Goal: Information Seeking & Learning: Learn about a topic

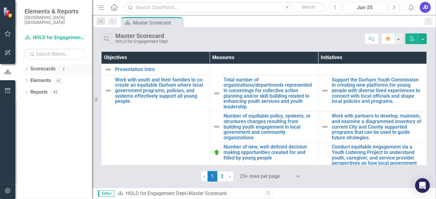
click at [27, 68] on icon at bounding box center [27, 69] width 2 height 3
click at [37, 77] on link "FY 24-26 City of Durham Strategic Plan" at bounding box center [63, 80] width 58 height 7
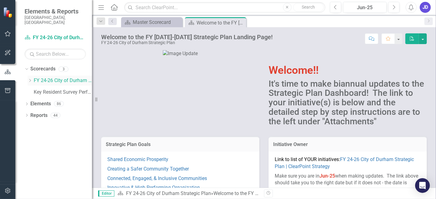
click at [30, 79] on icon "Dropdown" at bounding box center [30, 81] width 5 height 4
click at [60, 89] on link "HOLD for Engagement Dept" at bounding box center [66, 92] width 52 height 7
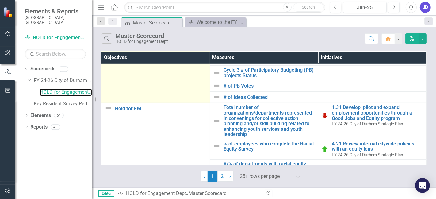
scroll to position [306, 0]
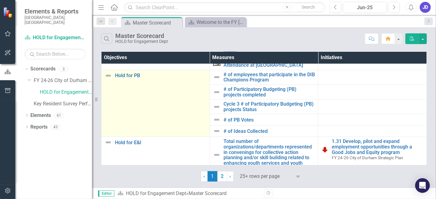
click at [173, 103] on td "Hold for PB Edit Edit Objective Link Open Element" at bounding box center [155, 103] width 108 height 67
click at [128, 73] on link "Hold for PB" at bounding box center [161, 76] width 92 height 6
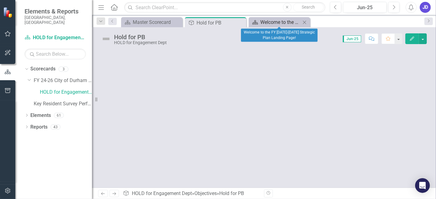
click at [263, 22] on div "Welcome to the FY [DATE]-[DATE] Strategic Plan Landing Page!" at bounding box center [280, 22] width 40 height 8
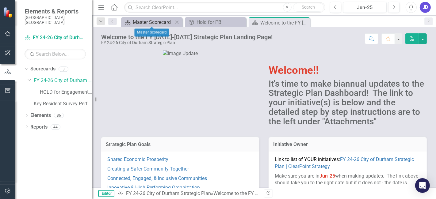
click at [149, 22] on div "Master Scorecard" at bounding box center [153, 22] width 40 height 8
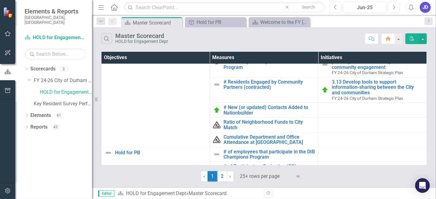
scroll to position [238, 0]
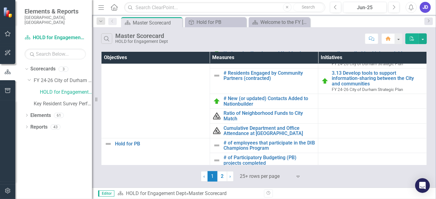
click at [120, 175] on div "‹ Previous 1 (current) 2 › Next 25+ rows per page Expand" at bounding box center [263, 174] width 325 height 15
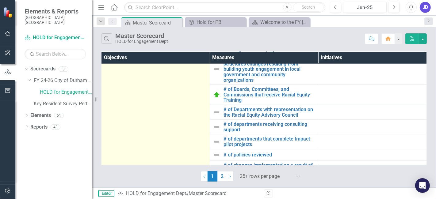
scroll to position [503, 0]
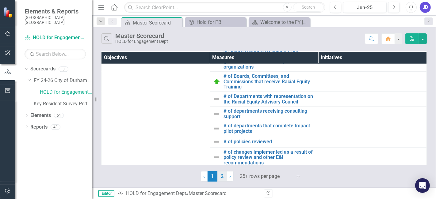
click at [223, 178] on link "2" at bounding box center [222, 176] width 10 height 10
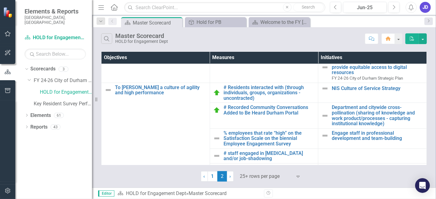
scroll to position [0, 0]
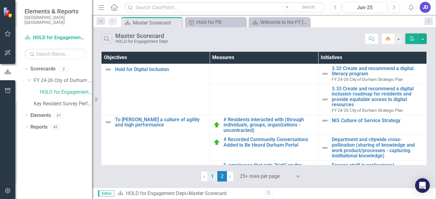
click at [214, 176] on link "1" at bounding box center [212, 176] width 10 height 10
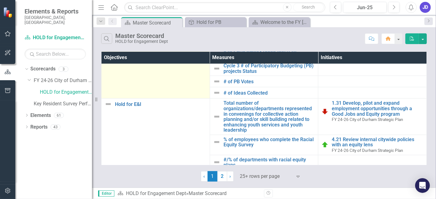
scroll to position [379, 0]
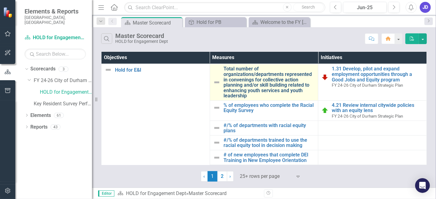
click at [285, 79] on link "Total number of organizations/departments represented in convenings for collect…" at bounding box center [269, 82] width 92 height 32
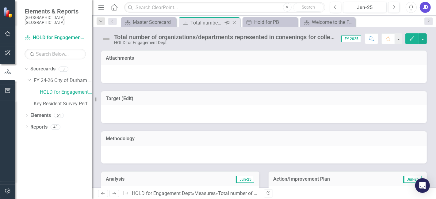
click at [211, 22] on div "Total number of organizations/departments represented in convenings for collect…" at bounding box center [206, 23] width 33 height 8
click at [155, 22] on div "Master Scorecard" at bounding box center [150, 22] width 34 height 8
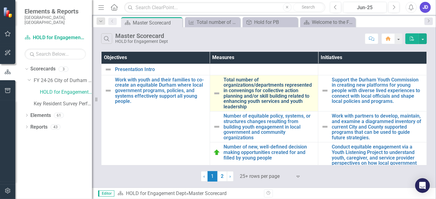
click at [259, 97] on link "Total number of organizations/departments represented in convenings for collect…" at bounding box center [269, 93] width 92 height 32
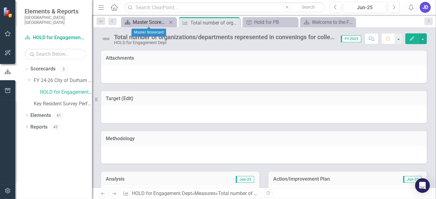
click at [154, 21] on div "Master Scorecard" at bounding box center [150, 22] width 34 height 8
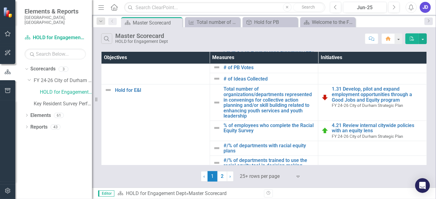
scroll to position [374, 0]
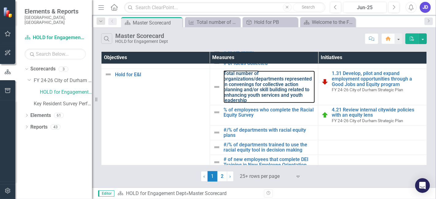
click at [238, 89] on link "Total number of organizations/departments represented in convenings for collect…" at bounding box center [269, 87] width 92 height 32
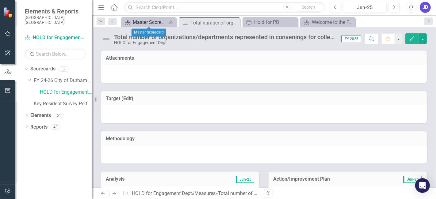
click at [154, 22] on div "Master Scorecard" at bounding box center [150, 22] width 34 height 8
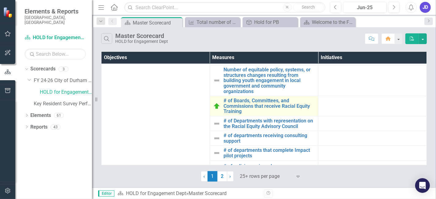
scroll to position [503, 0]
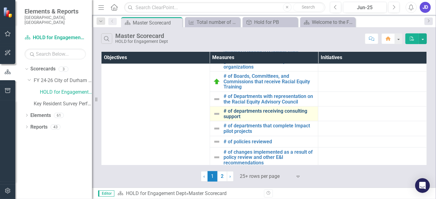
click at [247, 108] on link "# of departments receiving consulting support" at bounding box center [269, 113] width 92 height 11
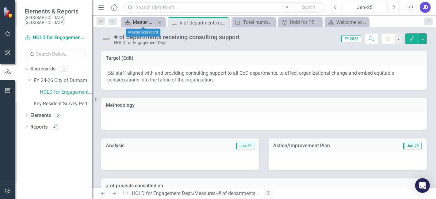
click at [143, 21] on div "Master Scorecard" at bounding box center [144, 22] width 23 height 8
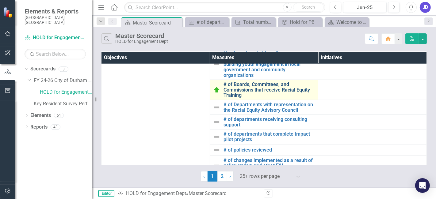
scroll to position [503, 0]
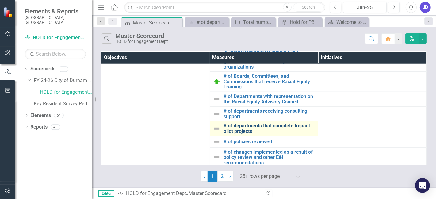
click at [252, 123] on link "# of departments that complete Impact pilot projects" at bounding box center [269, 128] width 92 height 11
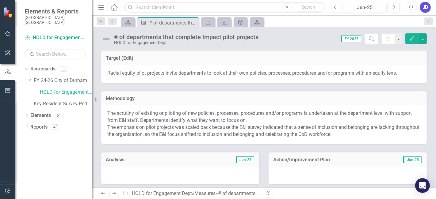
click at [112, 21] on icon "Previous" at bounding box center [112, 21] width 5 height 4
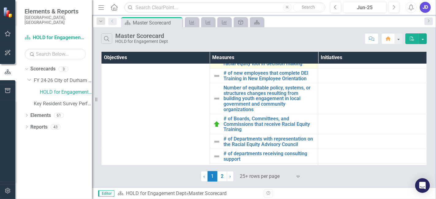
scroll to position [503, 0]
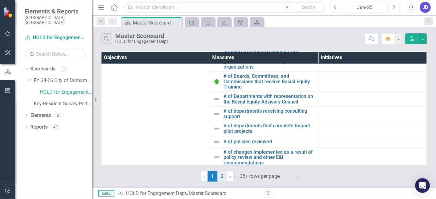
click at [221, 175] on link "2" at bounding box center [222, 176] width 10 height 10
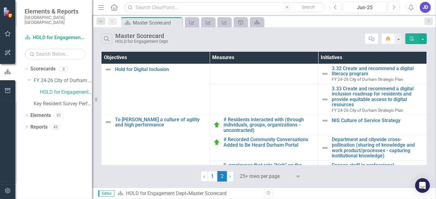
scroll to position [34, 0]
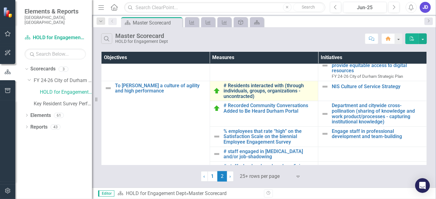
click at [237, 90] on link "# Residents interacted with (through individuals, groups, organizations - uncon…" at bounding box center [269, 91] width 92 height 16
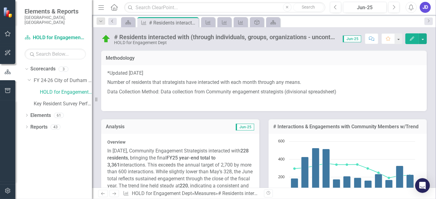
click at [113, 20] on icon "Previous" at bounding box center [112, 21] width 5 height 4
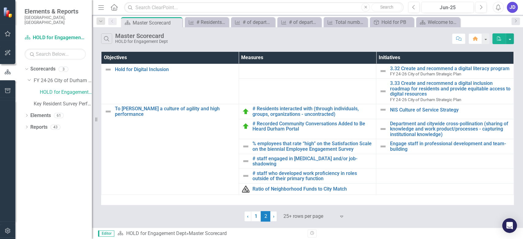
click at [435, 122] on div "Objectives Measures Initiatives Hold for Digital Inclusion Edit Edit Objective …" at bounding box center [307, 135] width 431 height 171
click at [435, 179] on td at bounding box center [445, 176] width 138 height 15
click at [256, 199] on link "1" at bounding box center [256, 216] width 10 height 10
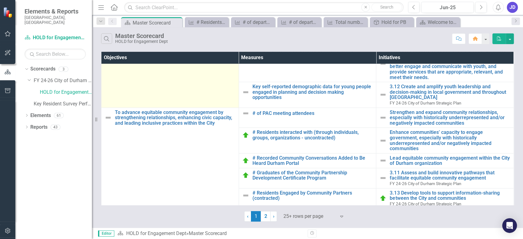
scroll to position [82, 0]
